Goal: Information Seeking & Learning: Learn about a topic

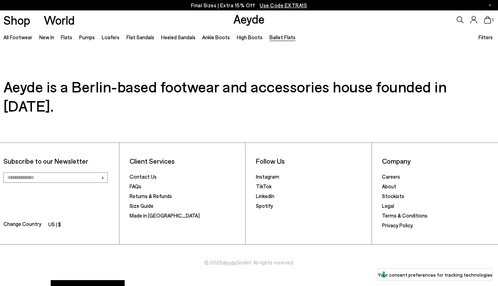
scroll to position [1075, 0]
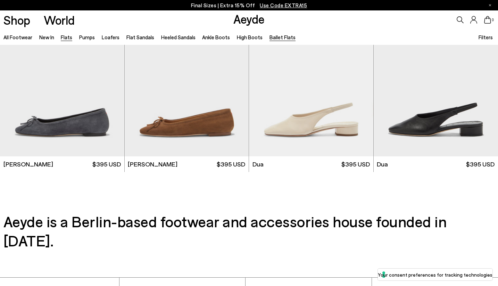
click at [67, 39] on link "Flats" at bounding box center [66, 37] width 11 height 6
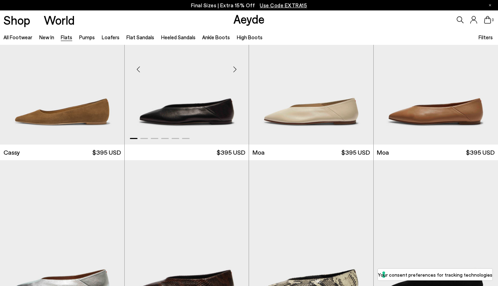
scroll to position [929, 0]
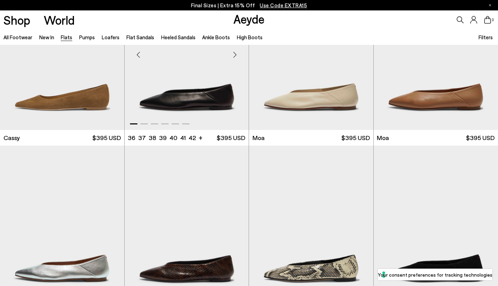
click at [207, 100] on img "1 / 6" at bounding box center [187, 52] width 124 height 156
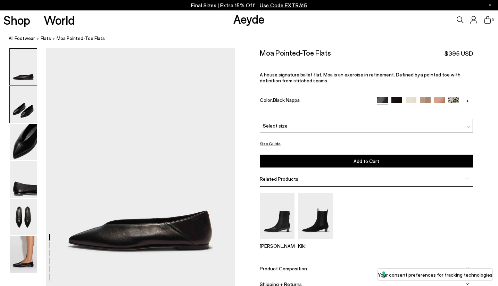
drag, startPoint x: 24, startPoint y: 113, endPoint x: 22, endPoint y: 116, distance: 3.8
click at [24, 113] on img at bounding box center [23, 104] width 27 height 36
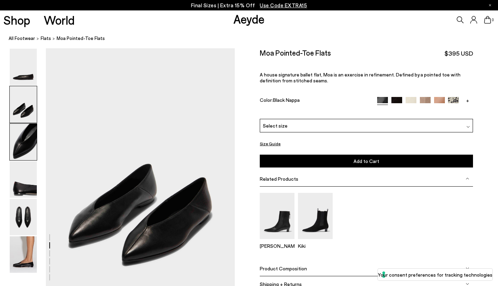
click at [23, 144] on img at bounding box center [23, 142] width 27 height 36
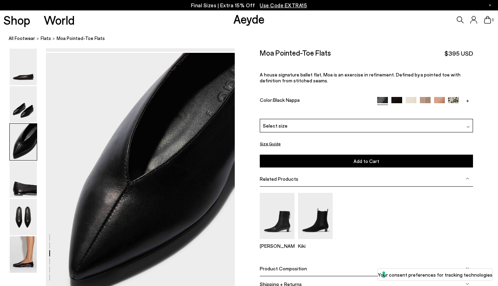
scroll to position [492, 0]
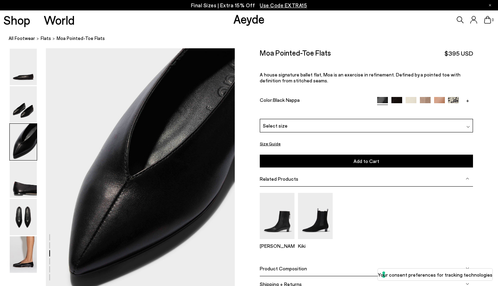
click at [399, 97] on img at bounding box center [396, 102] width 11 height 11
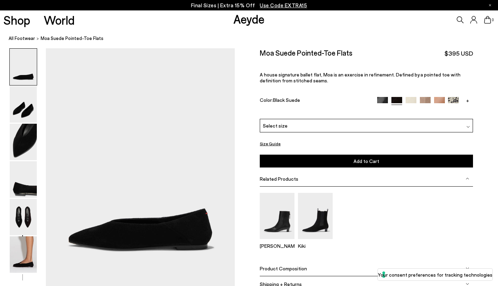
click at [413, 97] on img at bounding box center [410, 102] width 11 height 11
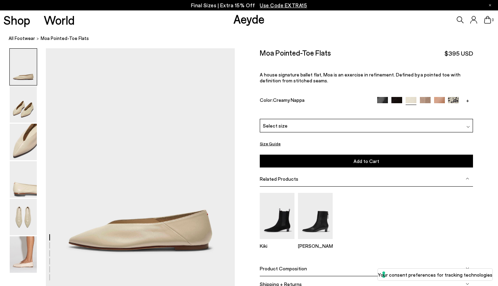
click at [425, 97] on img at bounding box center [425, 102] width 11 height 11
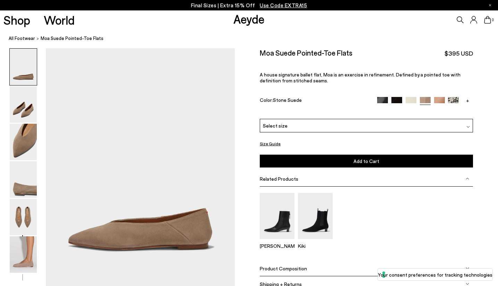
click at [469, 97] on link "+" at bounding box center [467, 100] width 11 height 6
click at [467, 97] on img at bounding box center [467, 102] width 11 height 11
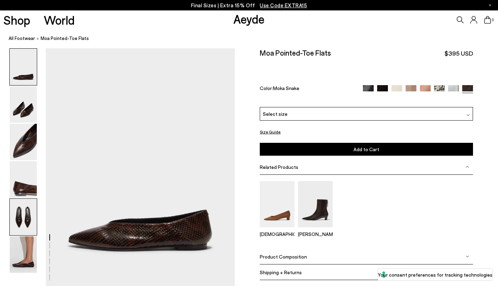
click at [19, 217] on img at bounding box center [23, 217] width 27 height 36
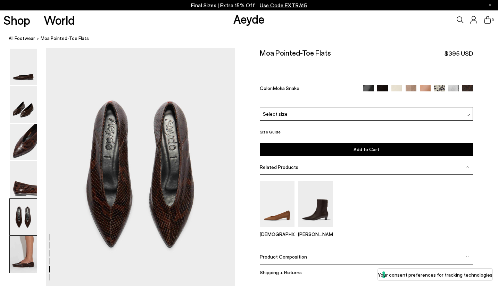
click at [26, 257] on img at bounding box center [23, 254] width 27 height 36
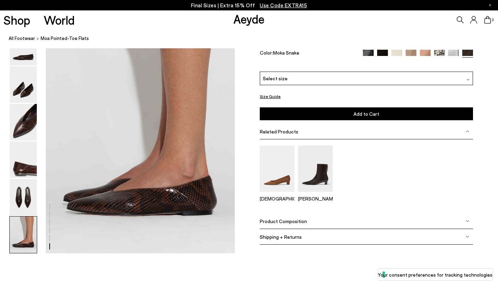
scroll to position [1299, 0]
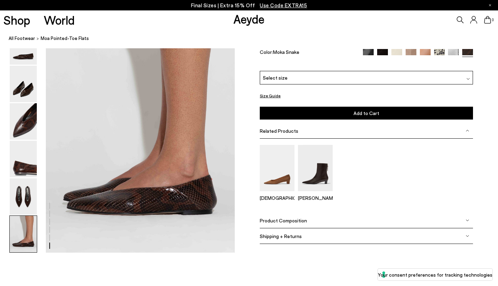
click at [29, 227] on img at bounding box center [23, 234] width 27 height 36
click at [30, 196] on img at bounding box center [23, 196] width 27 height 36
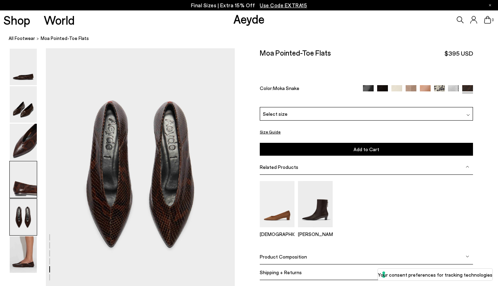
click at [31, 179] on img at bounding box center [23, 179] width 27 height 36
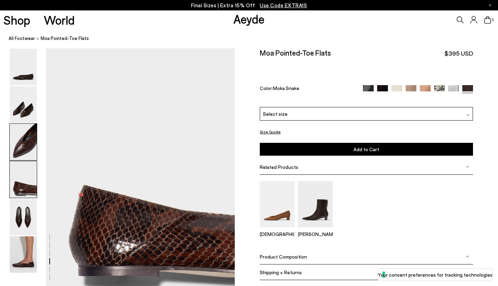
click at [23, 152] on img at bounding box center [23, 142] width 27 height 36
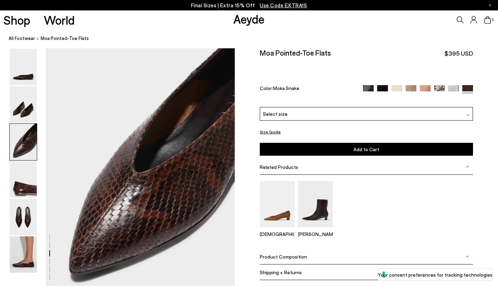
scroll to position [492, 0]
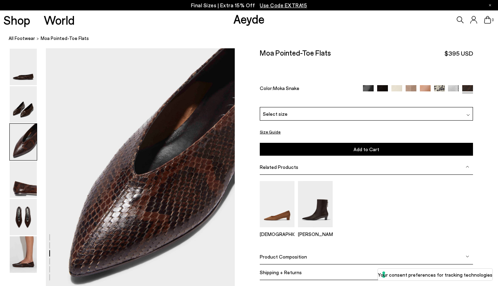
click at [361, 85] on div "Color: Moka Snake +" at bounding box center [366, 89] width 213 height 8
click at [363, 85] on img at bounding box center [368, 90] width 11 height 11
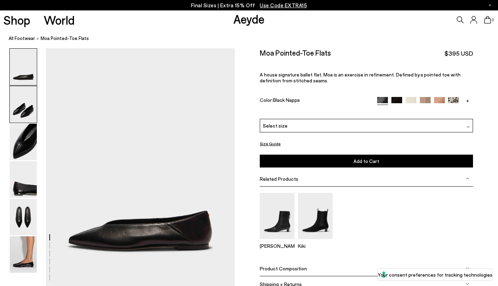
click at [27, 118] on img at bounding box center [23, 104] width 27 height 36
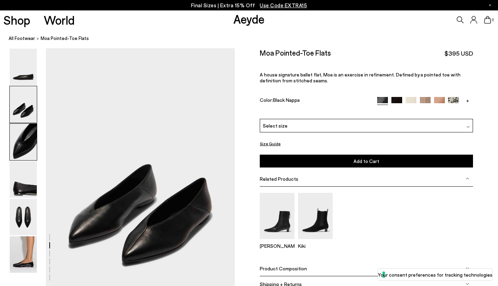
scroll to position [239, 0]
click at [20, 141] on img at bounding box center [23, 142] width 27 height 36
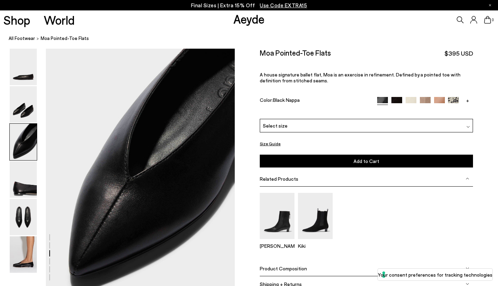
scroll to position [492, 0]
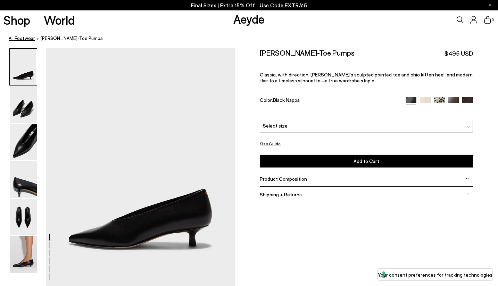
click at [21, 40] on link "All Footwear" at bounding box center [22, 38] width 26 height 7
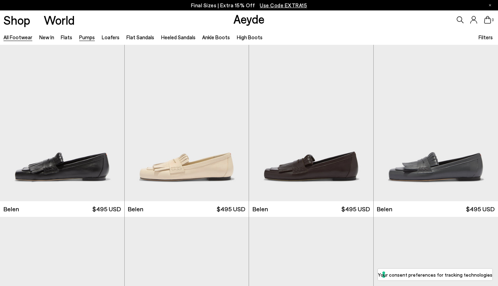
click at [79, 37] on link "Pumps" at bounding box center [87, 37] width 16 height 6
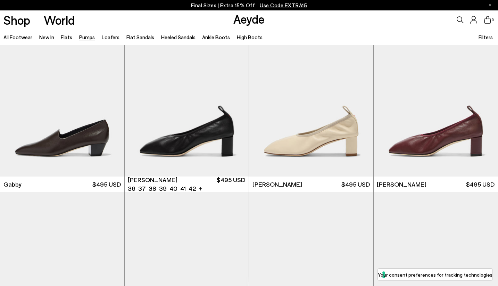
scroll to position [1142, 0]
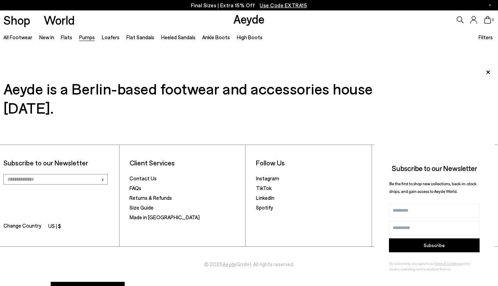
scroll to position [3094, 0]
